Goal: Task Accomplishment & Management: Manage account settings

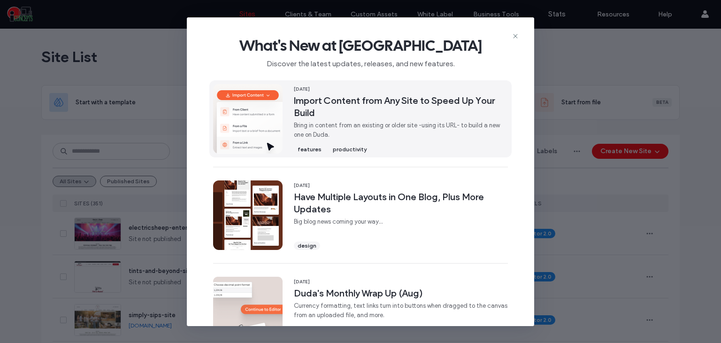
click at [436, 103] on span "Import Content from Any Site to Speed Up Your Build" at bounding box center [401, 106] width 214 height 24
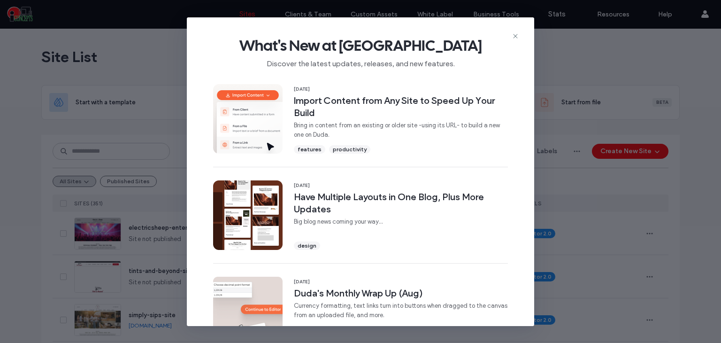
click at [510, 36] on span "What's New at Duda" at bounding box center [360, 45] width 317 height 19
click at [512, 34] on icon at bounding box center [516, 36] width 8 height 8
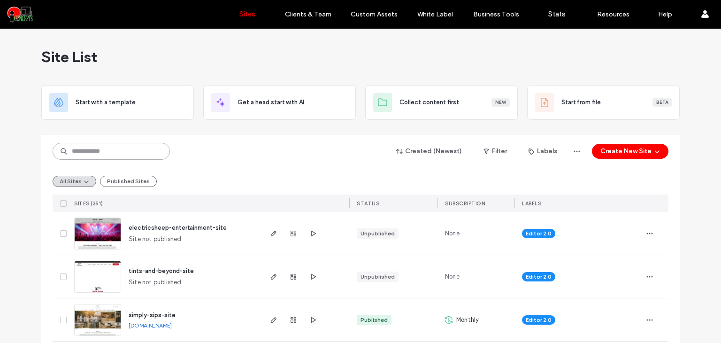
click at [124, 154] on input at bounding box center [111, 151] width 117 height 17
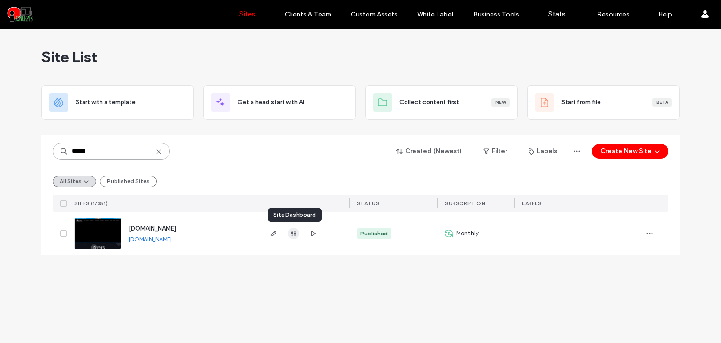
type input "******"
click at [295, 229] on icon "button" at bounding box center [294, 233] width 8 height 8
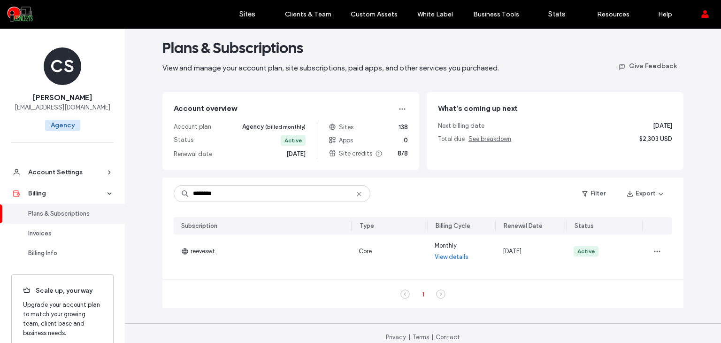
scroll to position [17, 0]
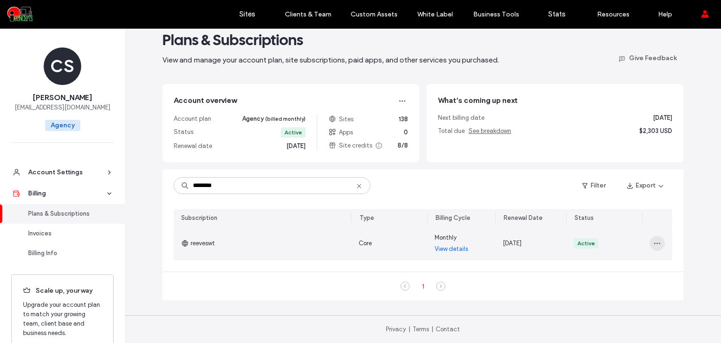
click at [653, 241] on icon "button" at bounding box center [657, 243] width 8 height 8
click at [608, 288] on span "Turn Off Auto Renew" at bounding box center [613, 285] width 57 height 9
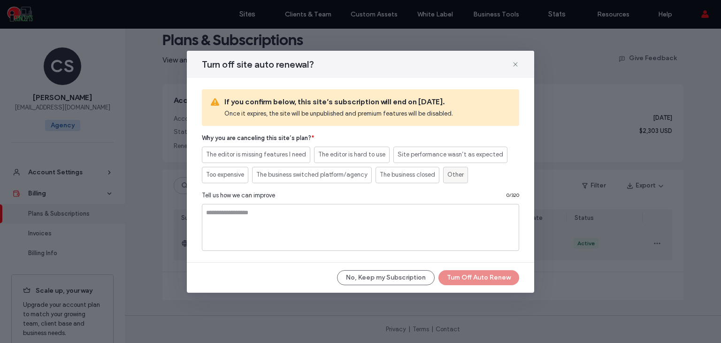
click at [460, 175] on span "Other" at bounding box center [455, 174] width 16 height 9
click at [470, 274] on button "Turn Off Auto Renew" at bounding box center [478, 277] width 81 height 15
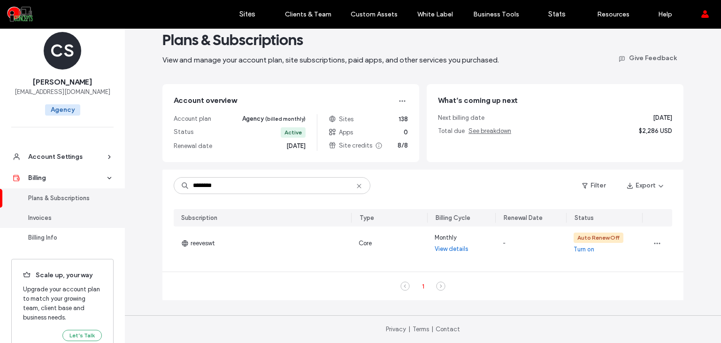
scroll to position [36, 0]
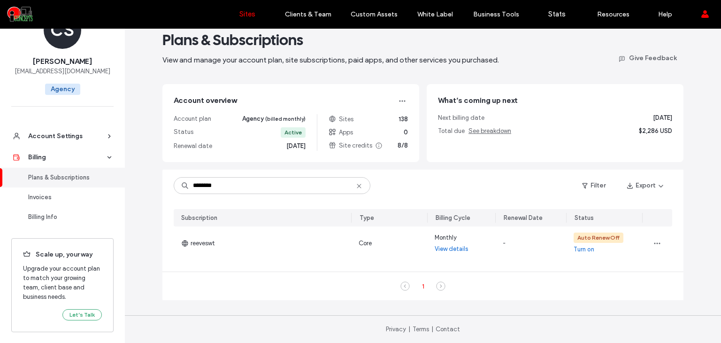
click at [246, 16] on label "Sites" at bounding box center [247, 14] width 16 height 8
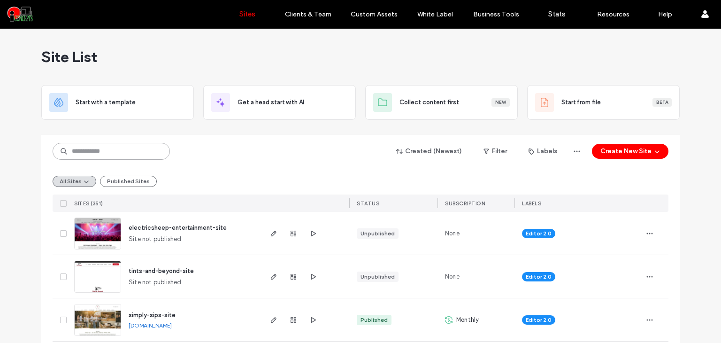
click at [95, 151] on input at bounding box center [111, 151] width 117 height 17
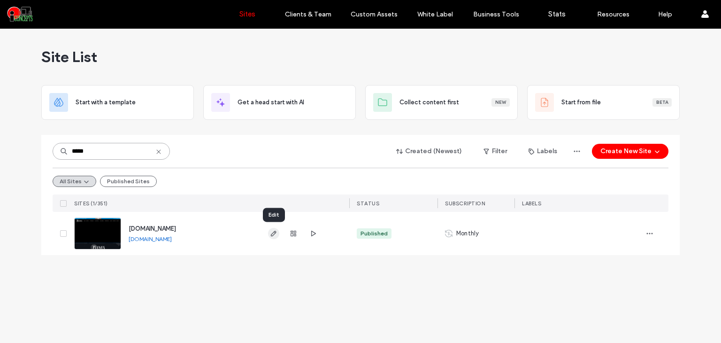
type input "*****"
click at [273, 232] on use "button" at bounding box center [274, 233] width 6 height 6
